Goal: Task Accomplishment & Management: Use online tool/utility

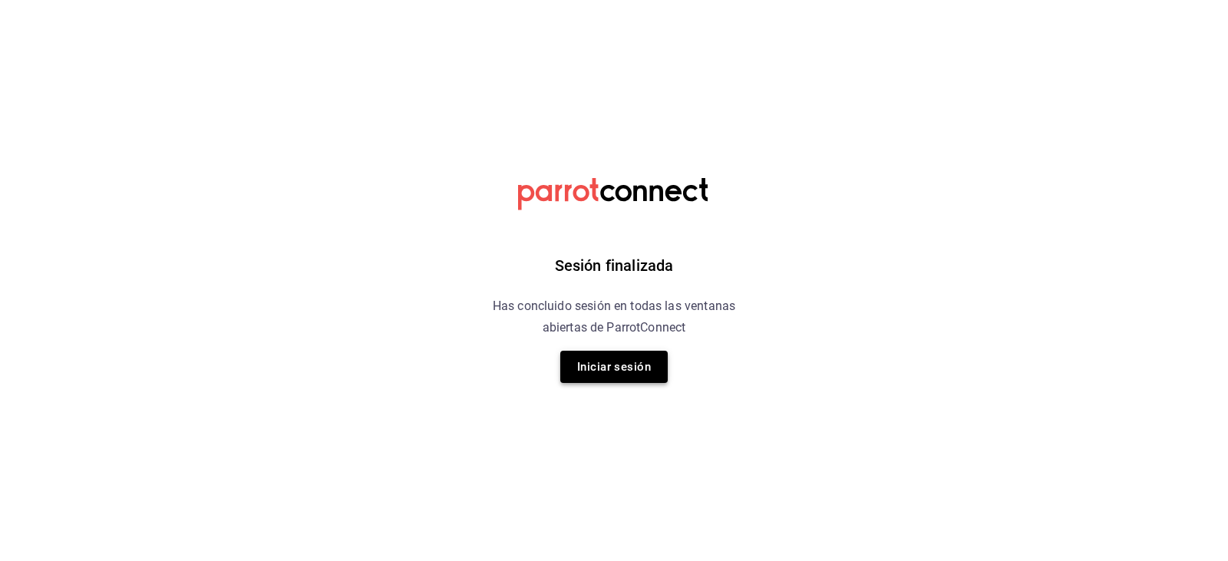
click at [572, 380] on button "Iniciar sesión" at bounding box center [613, 367] width 107 height 32
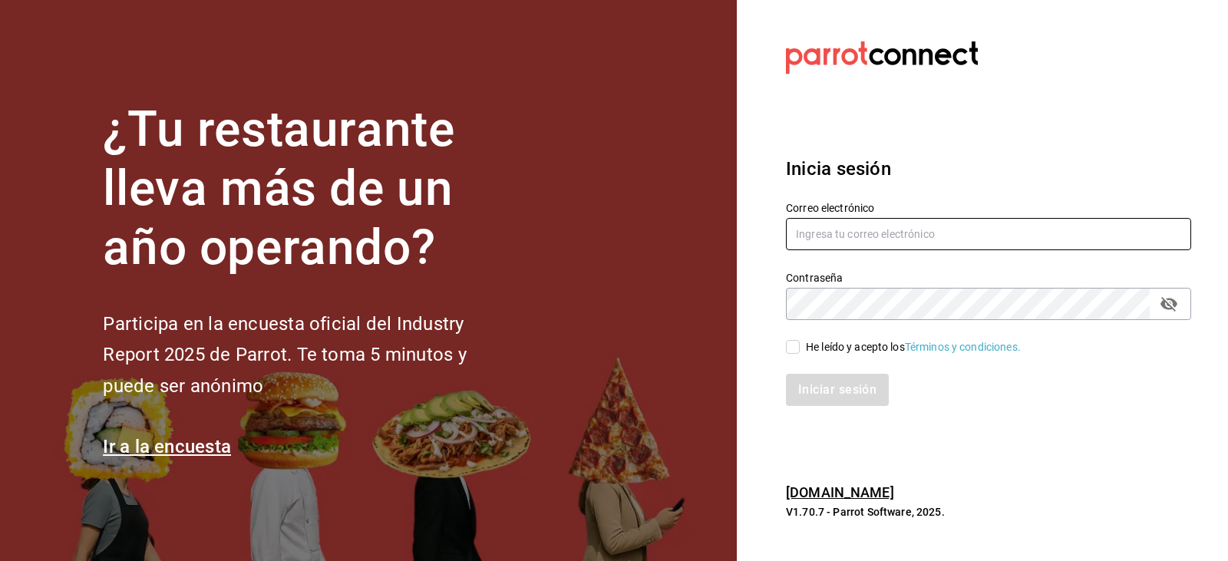
type input "mario.nino@grupocosteno.com"
click at [810, 347] on div "He leído y acepto los Términos y condiciones." at bounding box center [913, 347] width 215 height 16
click at [800, 347] on input "He leído y acepto los Términos y condiciones." at bounding box center [793, 347] width 14 height 14
checkbox input "true"
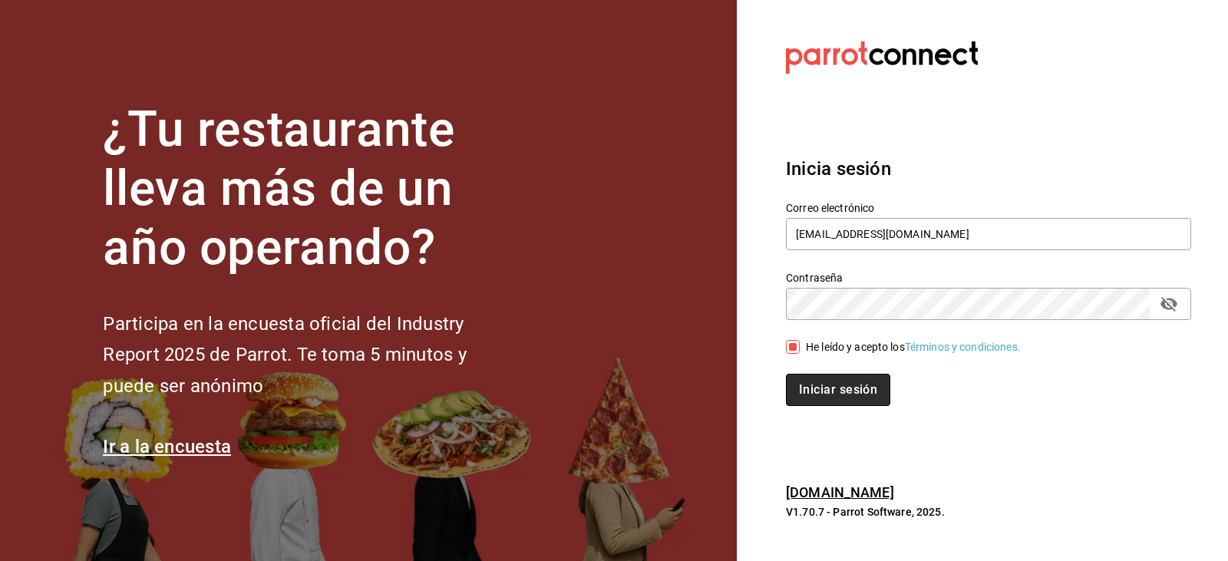
click at [802, 386] on button "Iniciar sesión" at bounding box center [838, 390] width 104 height 32
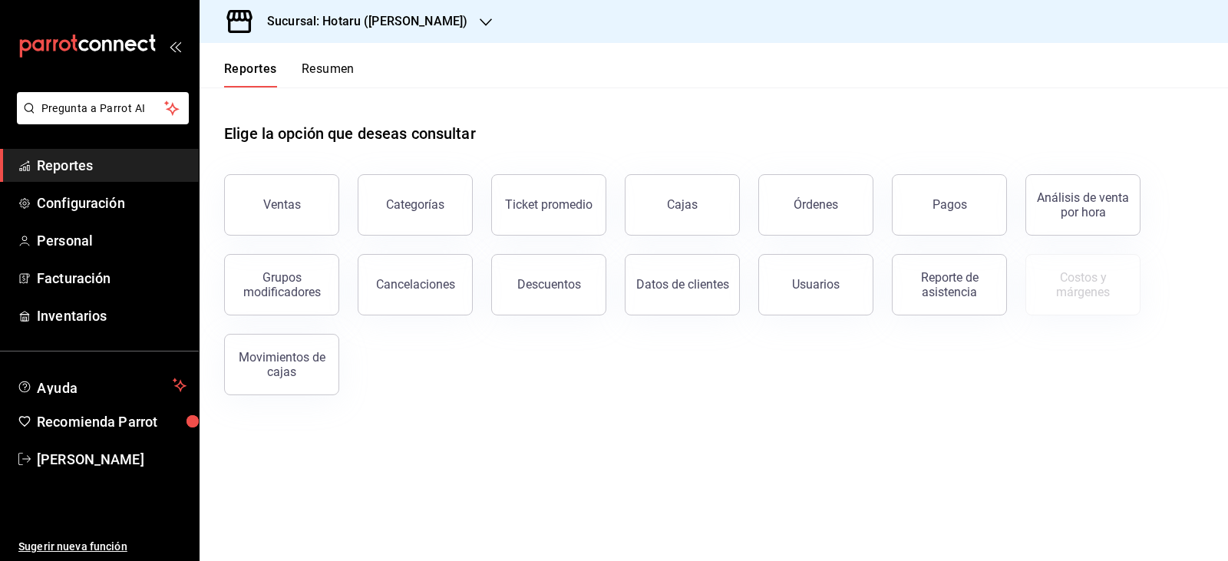
click at [399, 22] on h3 "Sucursal: Hotaru ([PERSON_NAME])" at bounding box center [361, 21] width 213 height 18
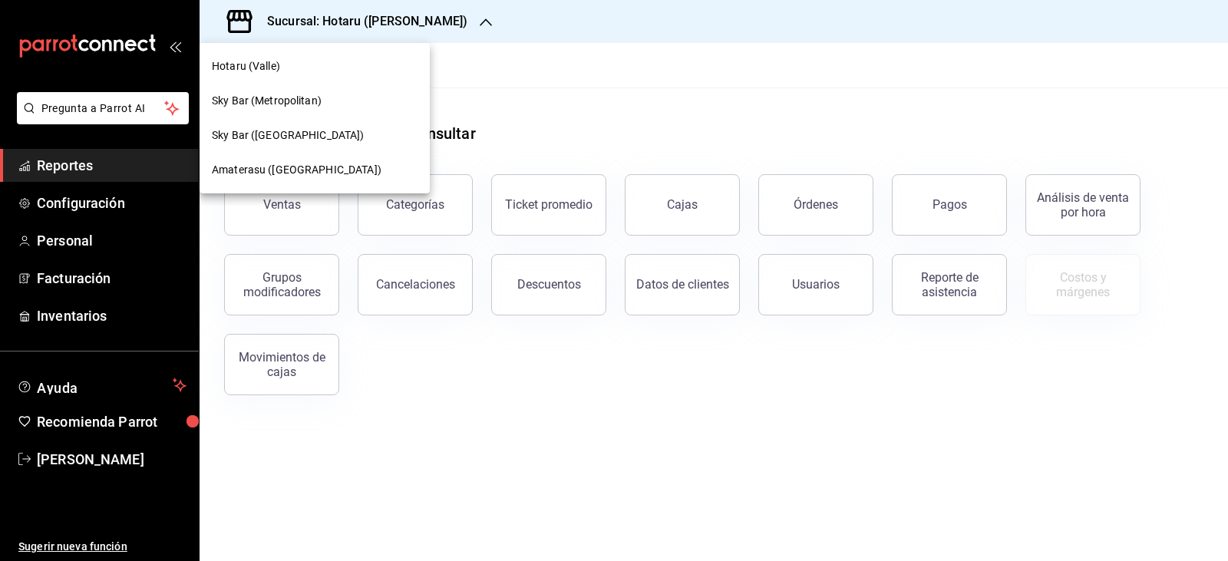
click at [289, 166] on span "Amaterasu ([GEOGRAPHIC_DATA])" at bounding box center [297, 170] width 170 height 16
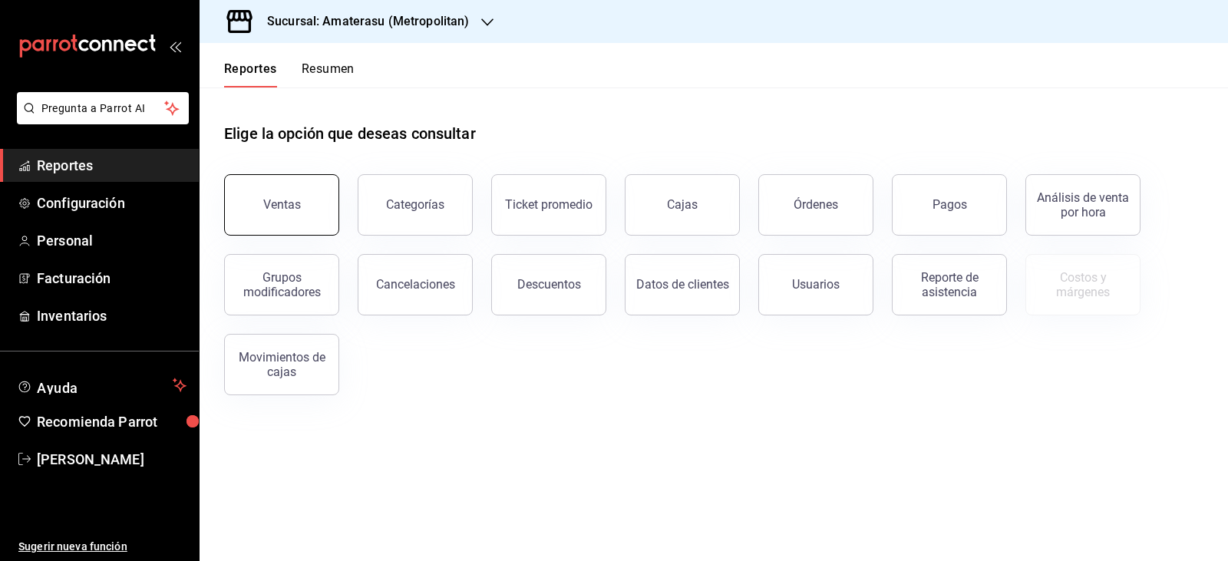
click at [299, 203] on button "Ventas" at bounding box center [281, 204] width 115 height 61
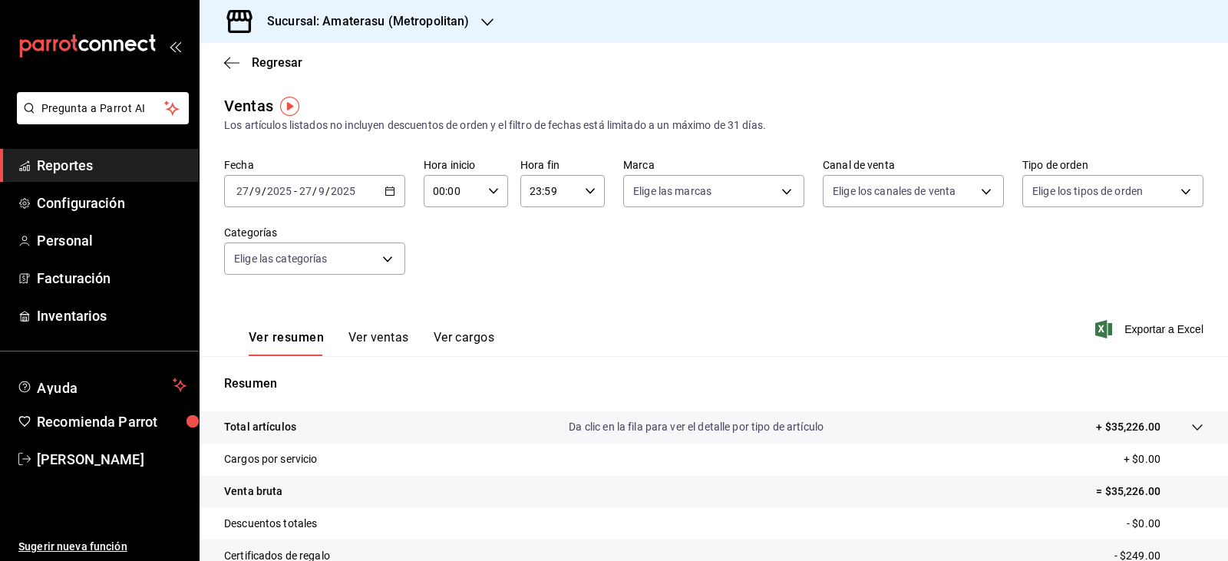
click at [488, 193] on icon "button" at bounding box center [493, 191] width 11 height 11
click at [441, 255] on span "05" at bounding box center [443, 261] width 18 height 12
type input "05:00"
click at [569, 282] on div at bounding box center [614, 280] width 1228 height 561
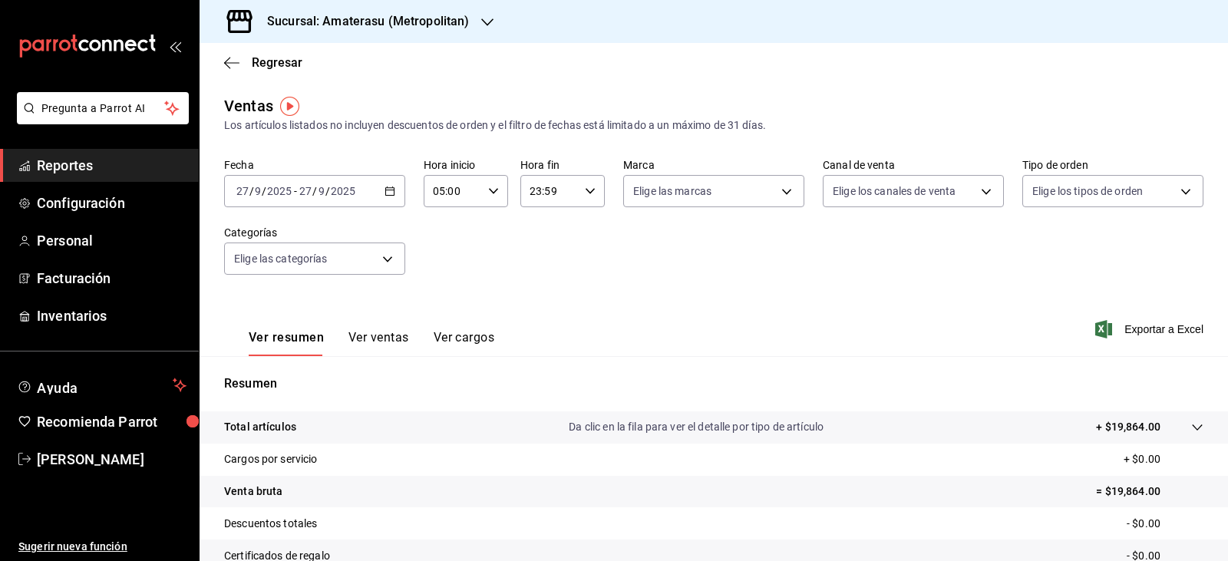
click at [962, 45] on div "Regresar" at bounding box center [713, 62] width 1028 height 39
click at [955, 57] on div "Regresar" at bounding box center [713, 62] width 1028 height 39
click at [678, 199] on body "Pregunta a Parrot AI Reportes Configuración Personal Facturación Inventarios Ay…" at bounding box center [614, 280] width 1228 height 561
click at [630, 303] on input "checkbox" at bounding box center [635, 302] width 14 height 14
checkbox input "true"
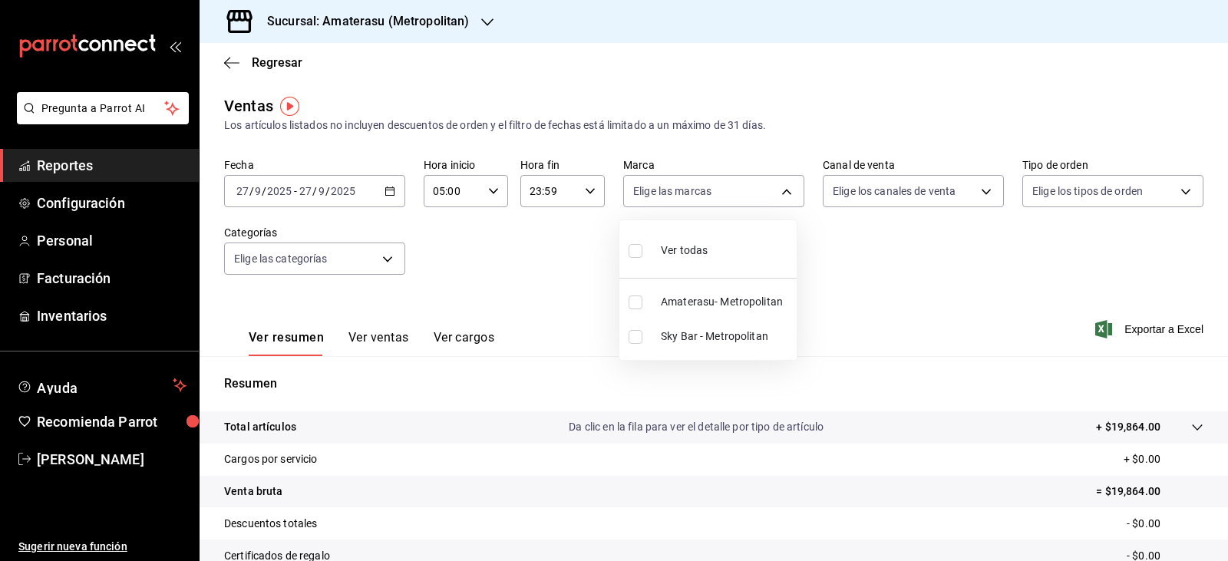
type input "e4cd7fcb-d45b-43ae-a99f-ad4ccfcd9032"
click at [885, 288] on div at bounding box center [614, 280] width 1228 height 561
click at [885, 288] on div "Fecha [DATE] [DATE] - [DATE] [DATE] Hora inicio 05:00 Hora inicio Hora fin 23:5…" at bounding box center [713, 225] width 979 height 135
